Goal: Find specific page/section: Find specific page/section

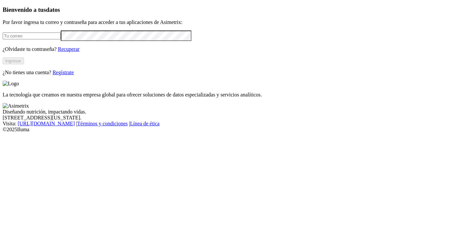
click at [61, 39] on input "email" at bounding box center [32, 36] width 58 height 7
type input "[PERSON_NAME][EMAIL_ADDRESS][PERSON_NAME][DOMAIN_NAME]"
click at [24, 64] on button "Ingresar" at bounding box center [13, 60] width 21 height 7
